Goal: Task Accomplishment & Management: Manage account settings

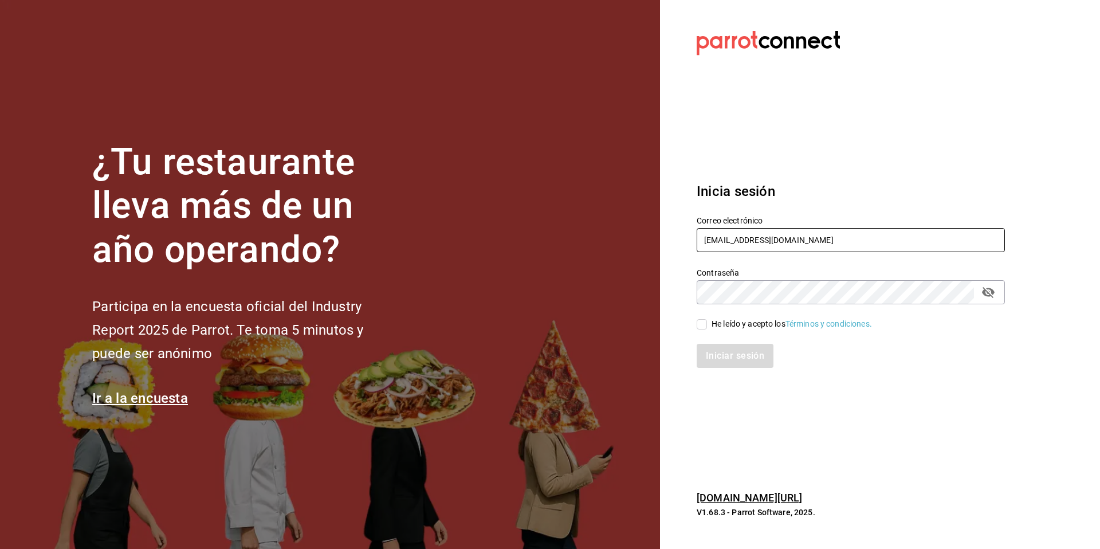
drag, startPoint x: 806, startPoint y: 245, endPoint x: 696, endPoint y: 240, distance: 110.2
click at [696, 240] on div "Correo electrónico beantown@cdmx.com" at bounding box center [844, 228] width 322 height 52
type input "multiuser@javi.com"
click at [704, 316] on div "He leído y acepto los Términos y condiciones." at bounding box center [844, 317] width 322 height 26
click at [703, 323] on input "He leído y acepto los Términos y condiciones." at bounding box center [702, 324] width 10 height 10
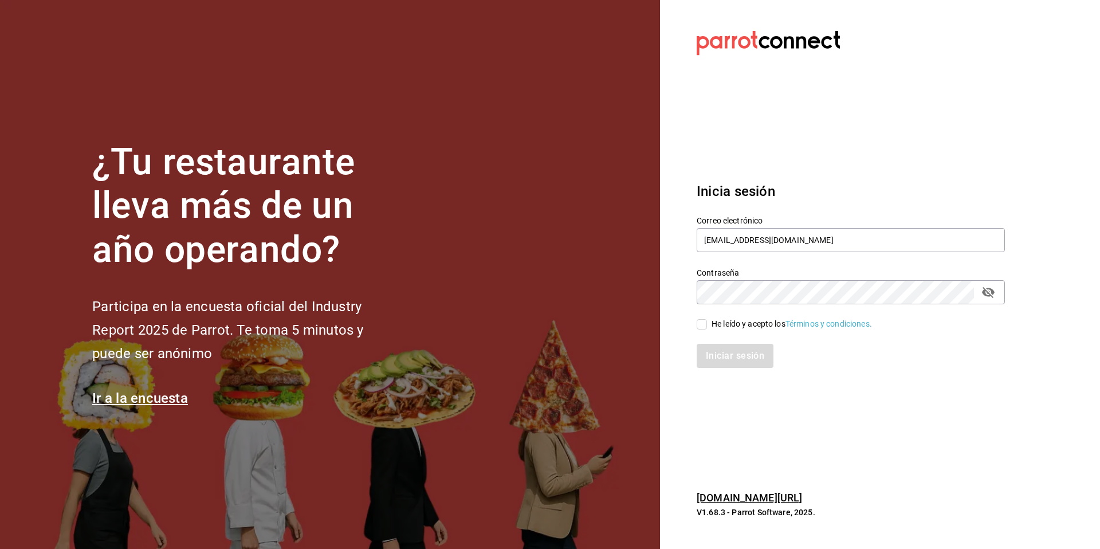
checkbox input "true"
click at [736, 358] on button "Iniciar sesión" at bounding box center [736, 356] width 78 height 24
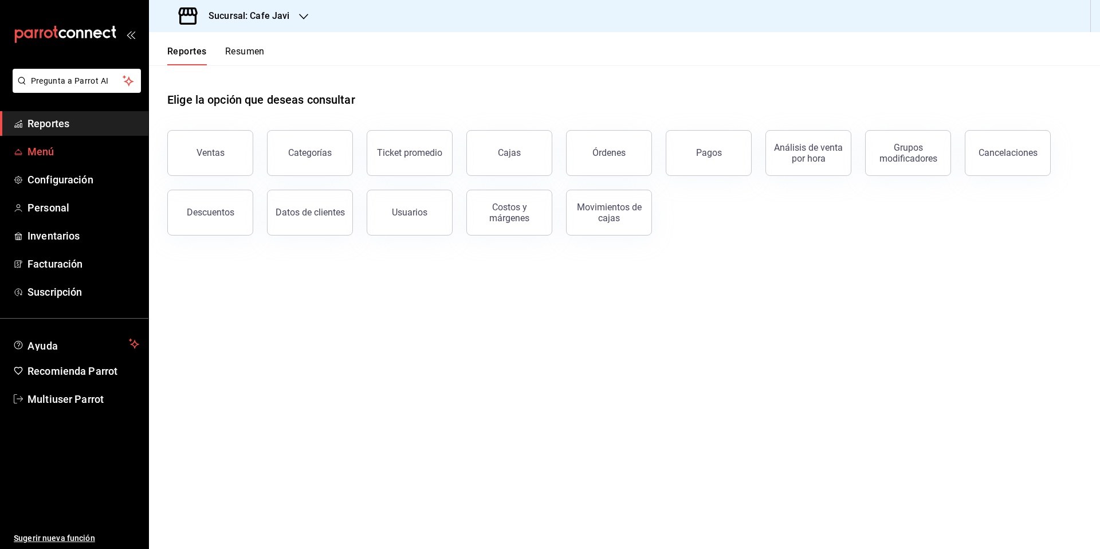
click at [49, 151] on span "Menú" at bounding box center [84, 151] width 112 height 15
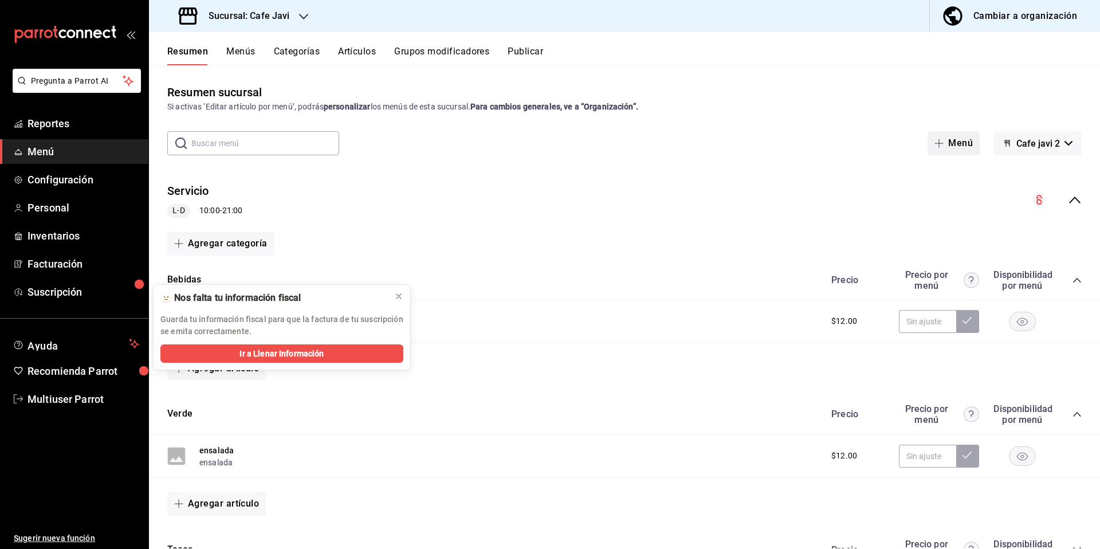
click at [940, 147] on span "button" at bounding box center [942, 143] width 14 height 9
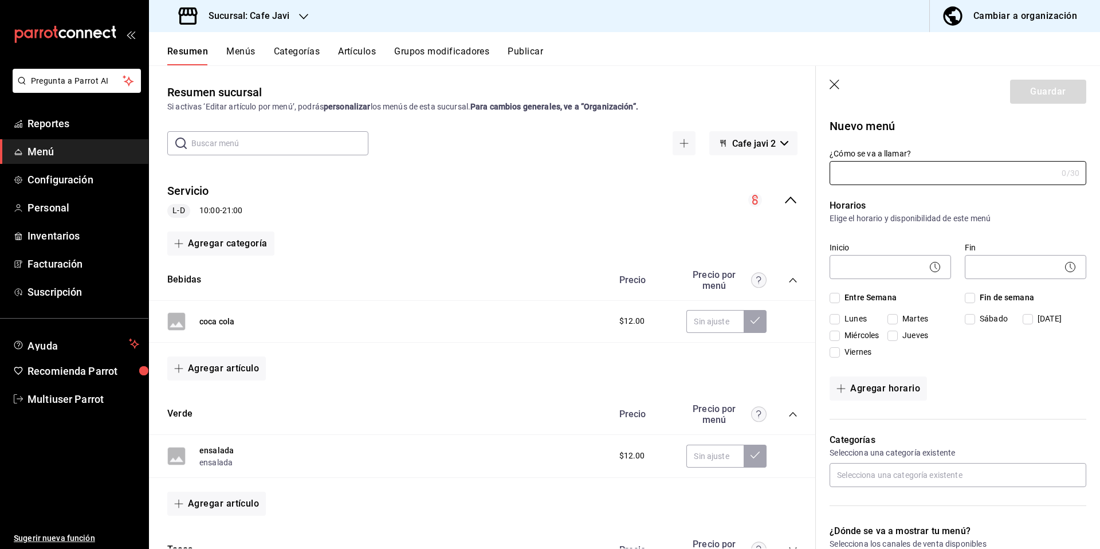
click at [838, 87] on icon "button" at bounding box center [835, 85] width 11 height 11
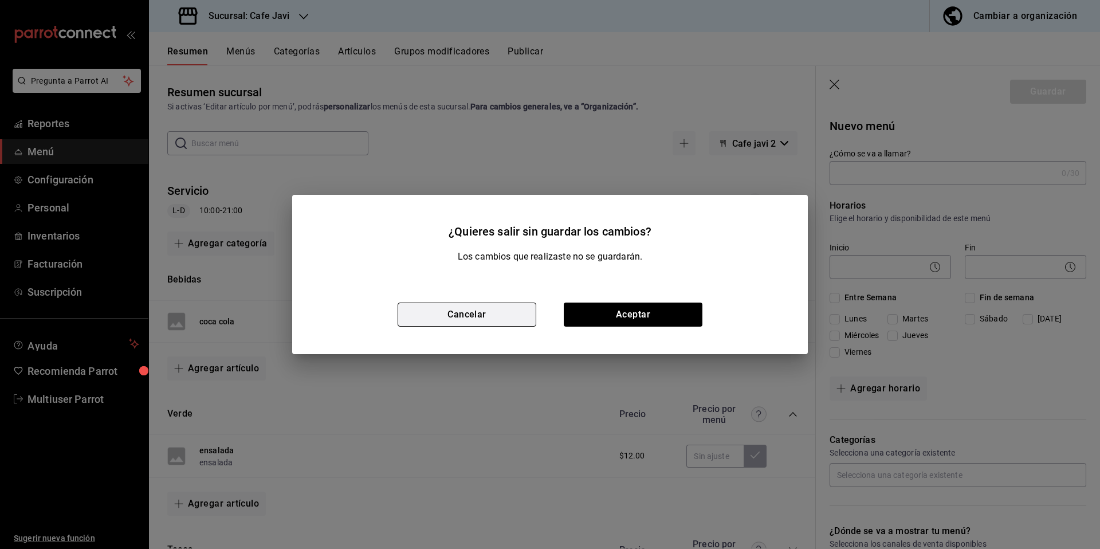
click at [467, 309] on button "Cancelar" at bounding box center [467, 315] width 139 height 24
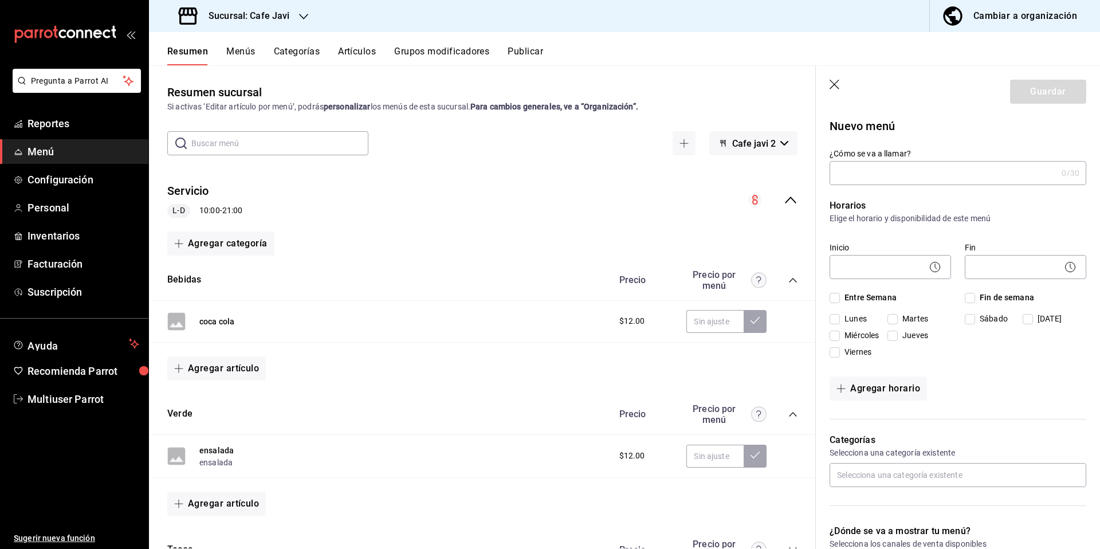
click at [243, 48] on button "Menús" at bounding box center [240, 55] width 29 height 19
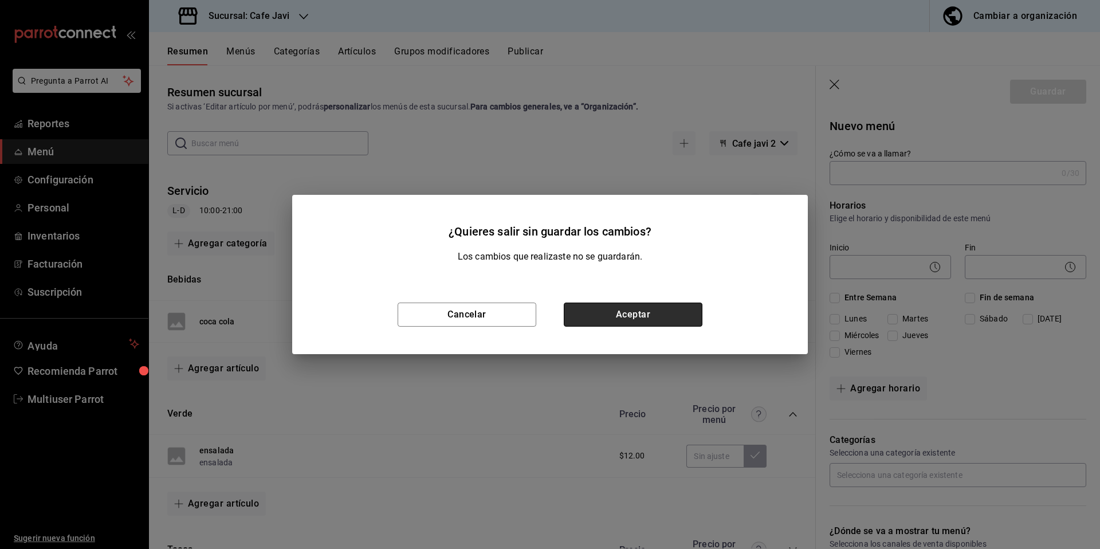
click at [629, 318] on button "Aceptar" at bounding box center [633, 315] width 139 height 24
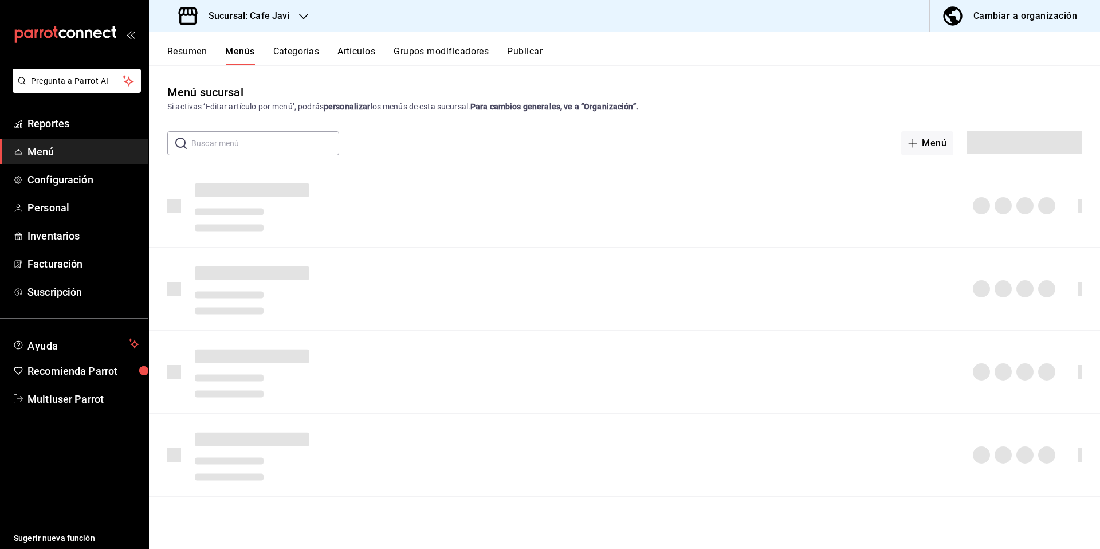
click at [233, 46] on button "Menús" at bounding box center [239, 55] width 29 height 19
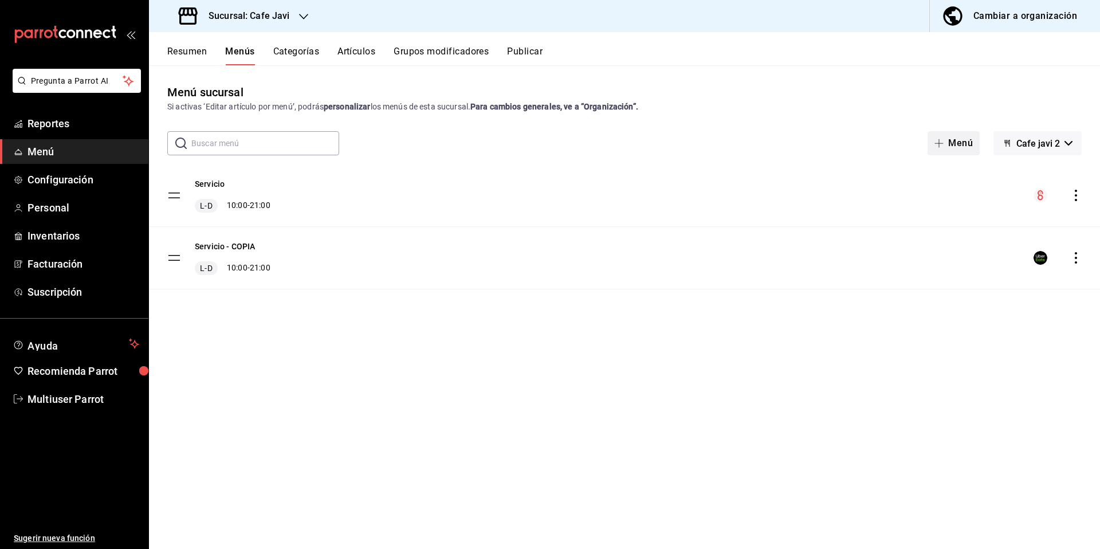
click at [957, 139] on button "Menú" at bounding box center [954, 143] width 52 height 24
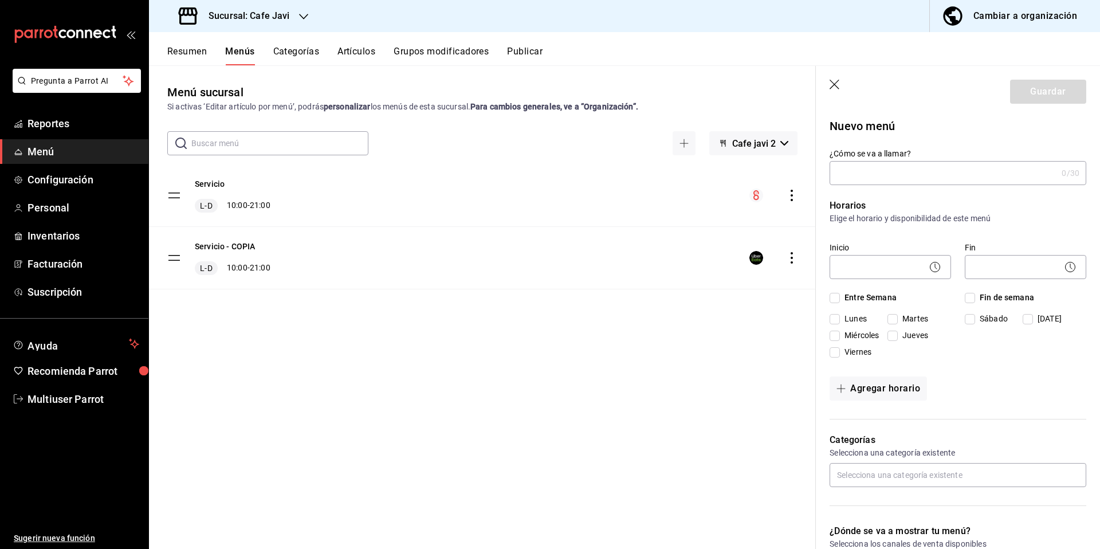
click at [838, 85] on icon "button" at bounding box center [835, 85] width 11 height 11
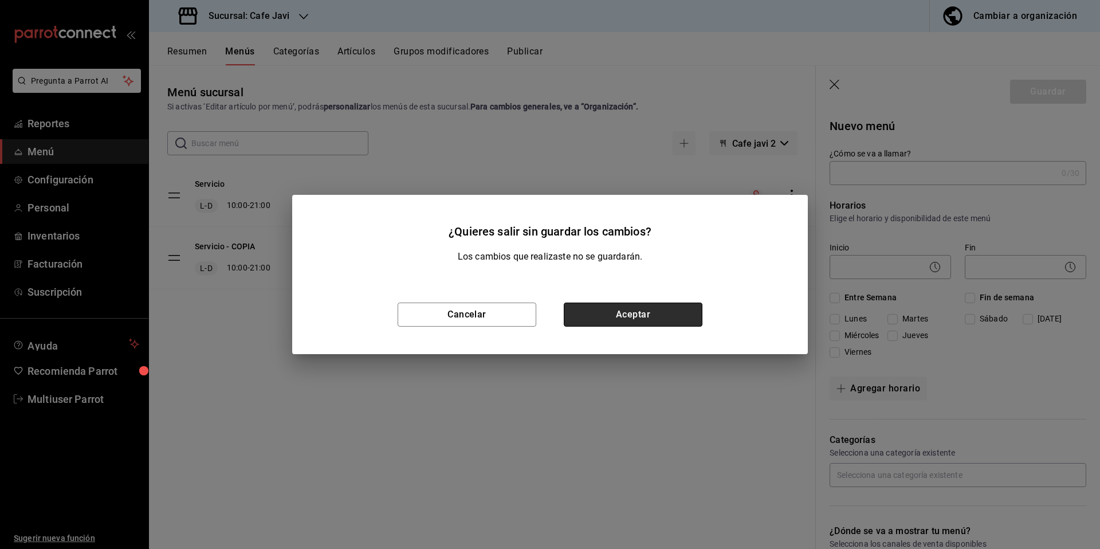
click at [608, 305] on button "Aceptar" at bounding box center [633, 315] width 139 height 24
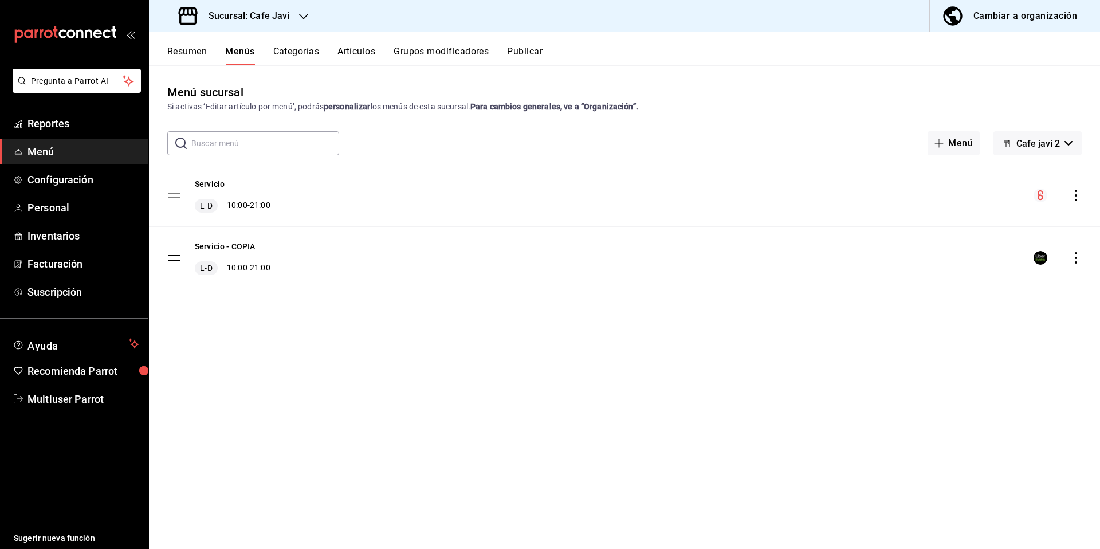
click at [992, 30] on button "Cambiar a organización" at bounding box center [1010, 16] width 161 height 32
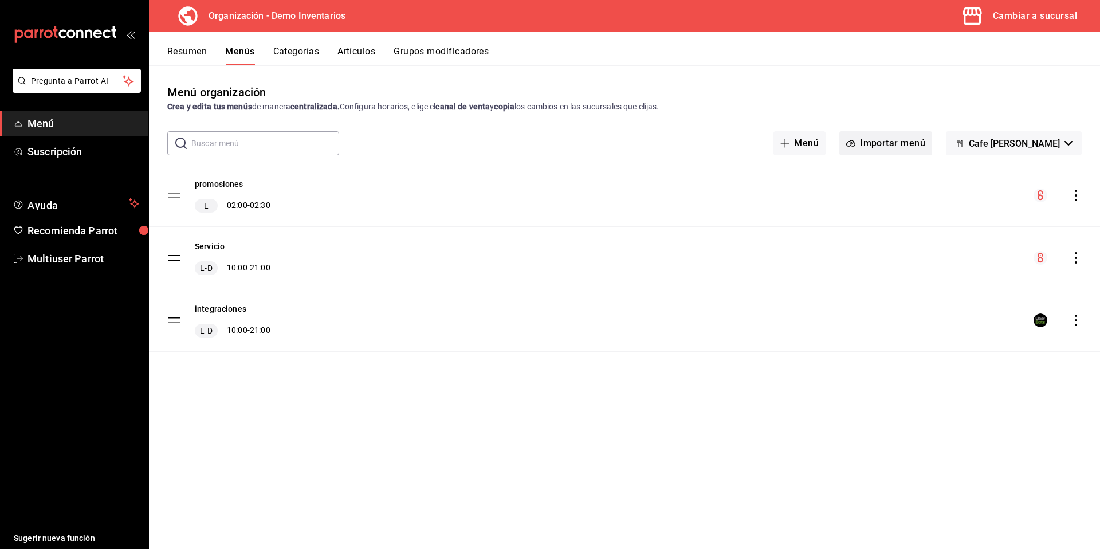
click at [898, 143] on button "Importar menú" at bounding box center [886, 143] width 93 height 24
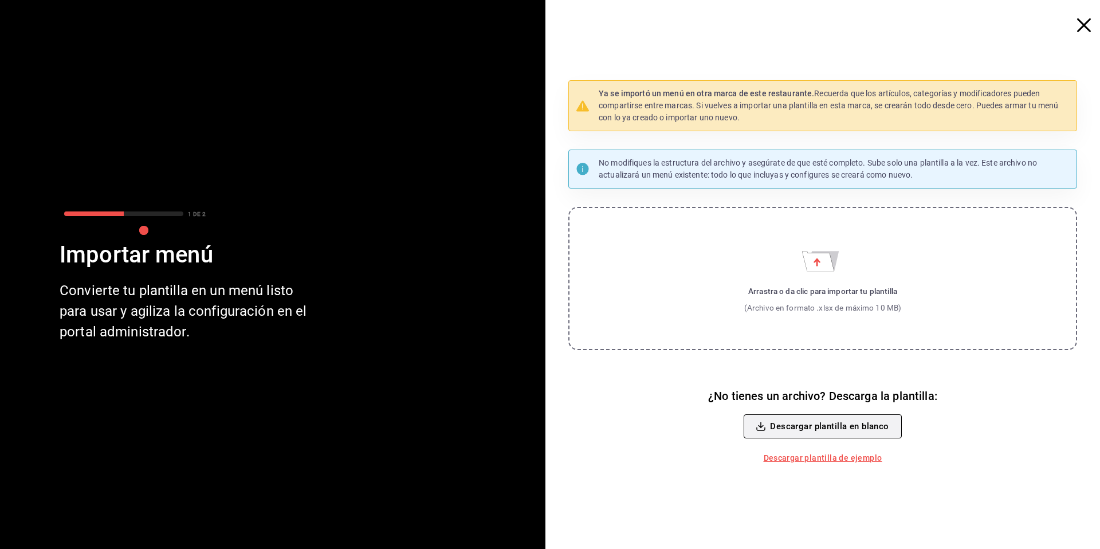
click at [875, 428] on button "Descargar plantilla en blanco" at bounding box center [823, 426] width 158 height 24
click at [1079, 26] on icon "button" at bounding box center [1084, 25] width 14 height 14
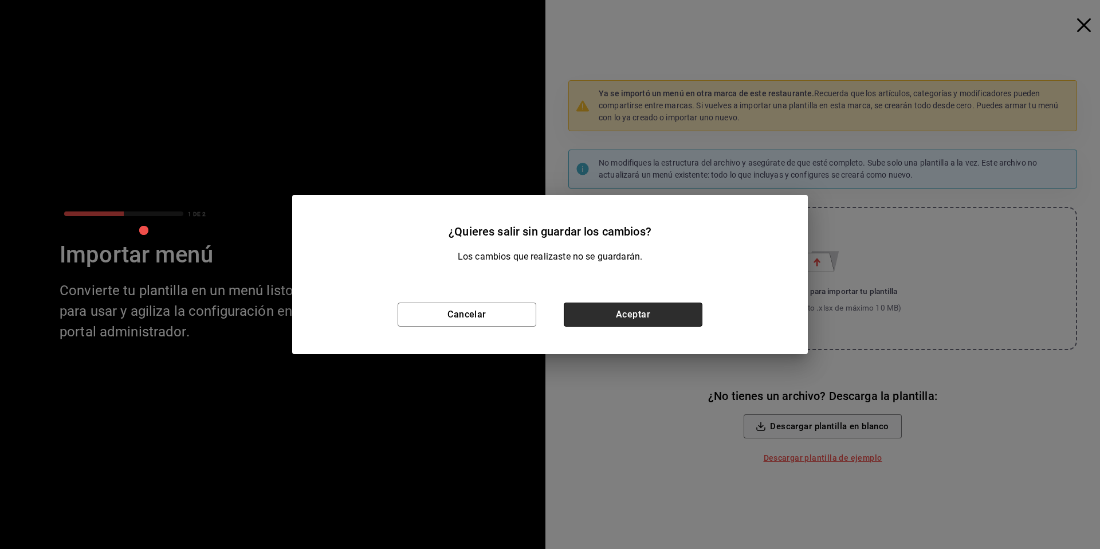
click at [646, 316] on button "Aceptar" at bounding box center [633, 315] width 139 height 24
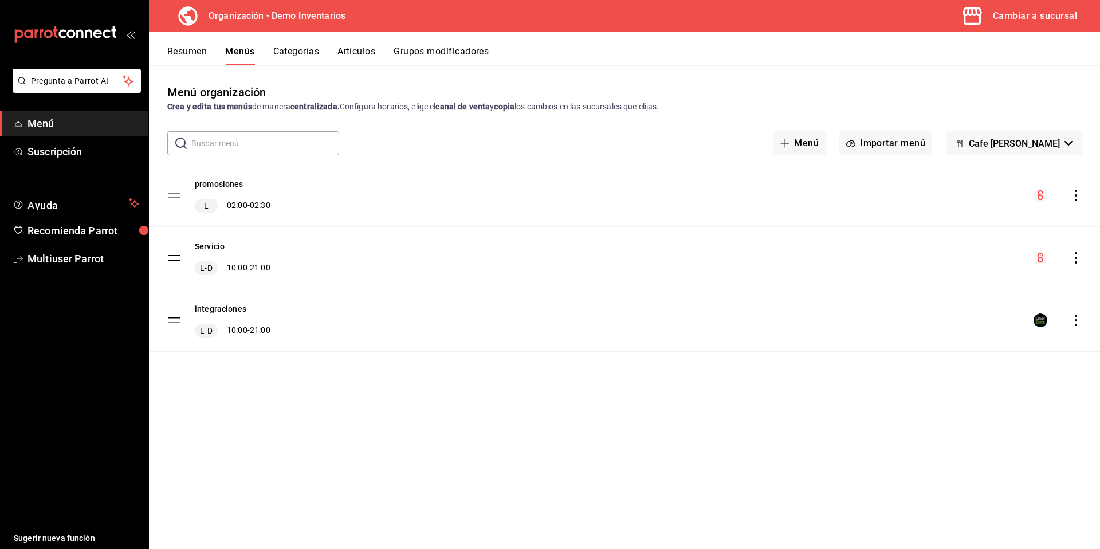
click at [1037, 15] on div "Cambiar a sucursal" at bounding box center [1035, 16] width 84 height 16
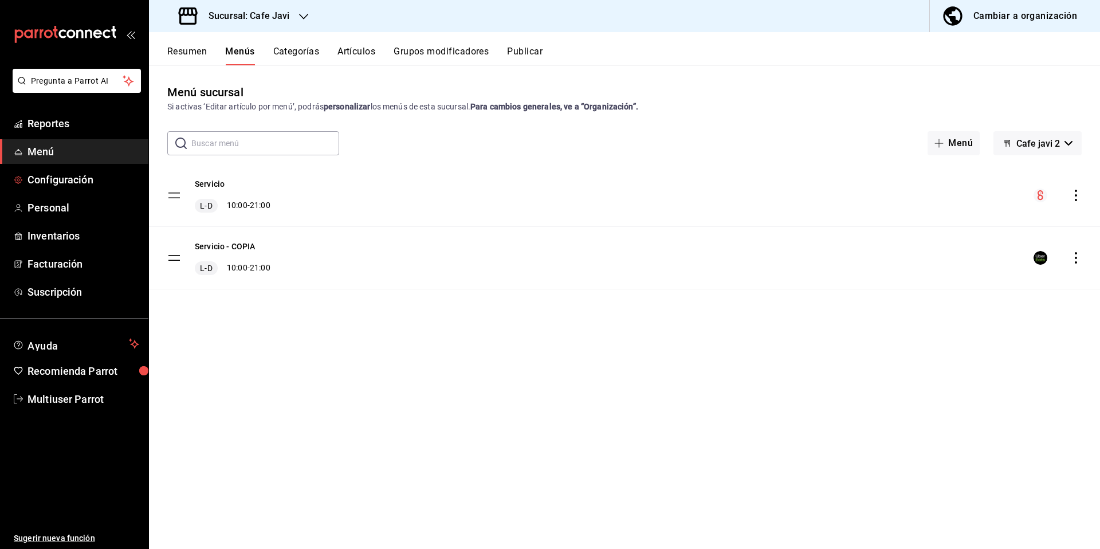
click at [52, 172] on span "Configuración" at bounding box center [84, 179] width 112 height 15
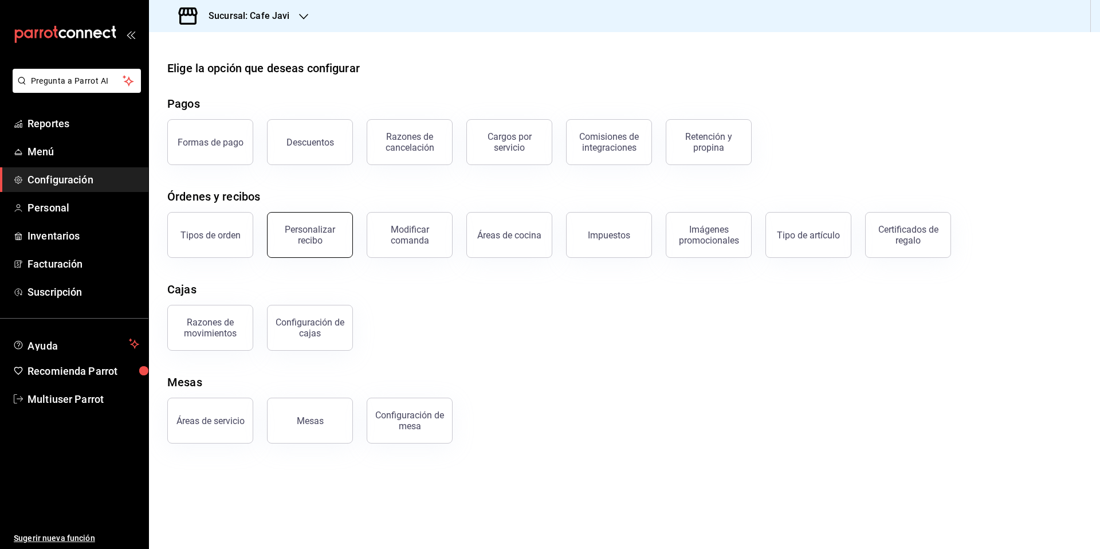
click at [326, 229] on div "Personalizar recibo" at bounding box center [310, 235] width 71 height 22
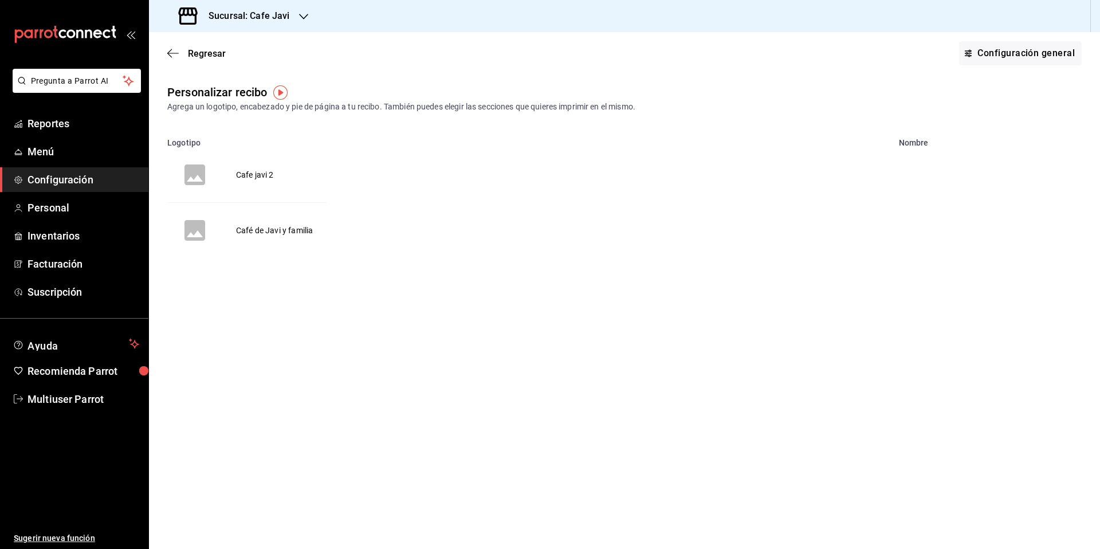
click at [244, 175] on td "Cafe javi 2" at bounding box center [254, 174] width 65 height 55
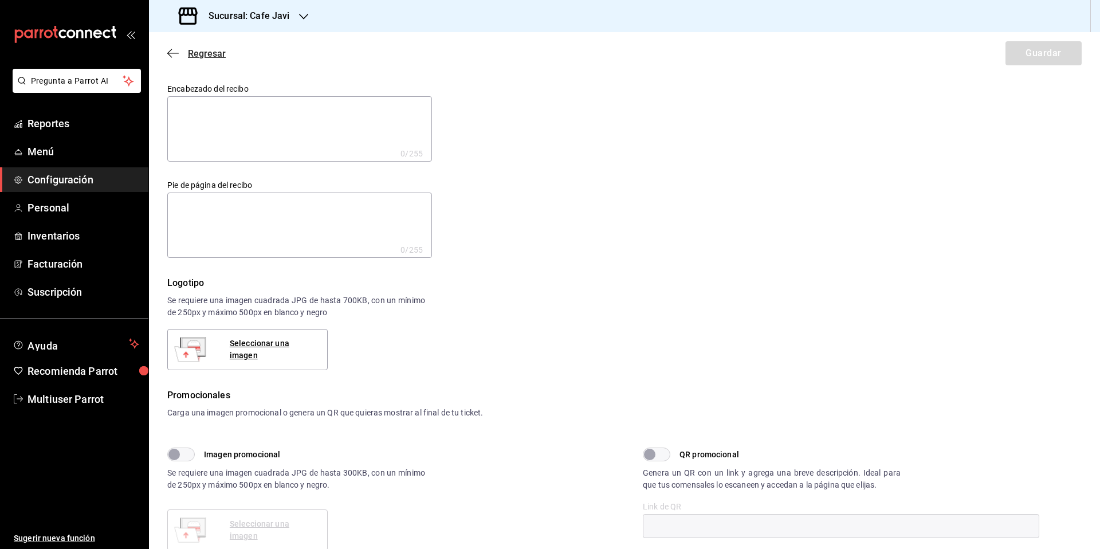
click at [197, 58] on span "Regresar" at bounding box center [207, 53] width 38 height 11
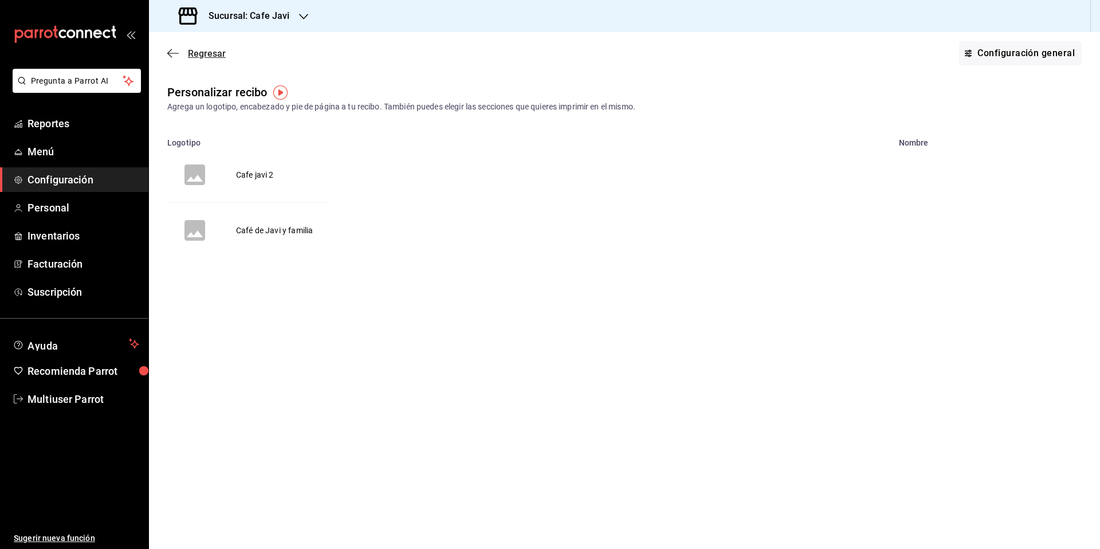
click at [195, 53] on span "Regresar" at bounding box center [207, 53] width 38 height 11
